Goal: Task Accomplishment & Management: Manage account settings

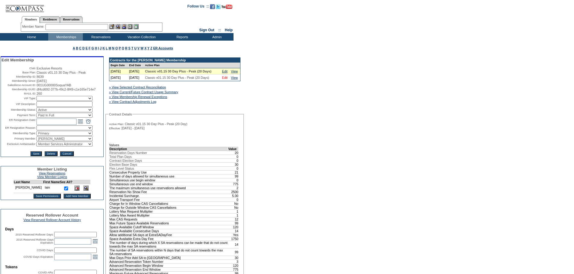
click at [226, 80] on link "Edit" at bounding box center [224, 78] width 5 height 4
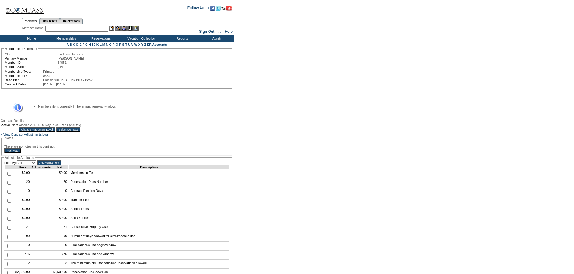
click at [55, 132] on input "Change Agreement Level" at bounding box center [37, 129] width 36 height 5
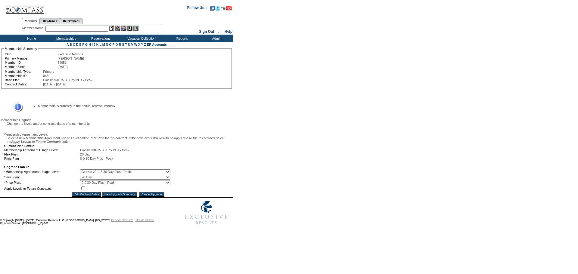
click at [83, 197] on input "Edit Contract Dates" at bounding box center [86, 194] width 29 height 5
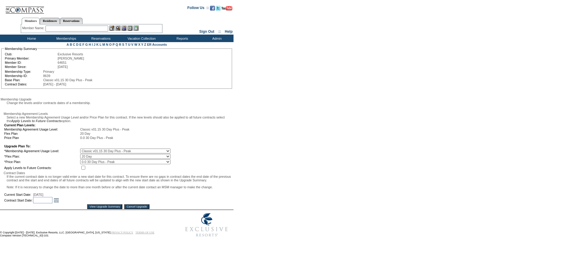
scroll to position [27, 0]
click at [52, 204] on input "text" at bounding box center [42, 200] width 19 height 6
type input "[DATE]"
type input "04/2027"
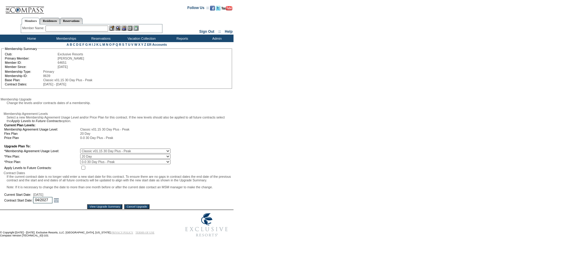
click at [94, 209] on input "View Upgrade Summary" at bounding box center [104, 207] width 35 height 5
